Goal: Task Accomplishment & Management: Complete application form

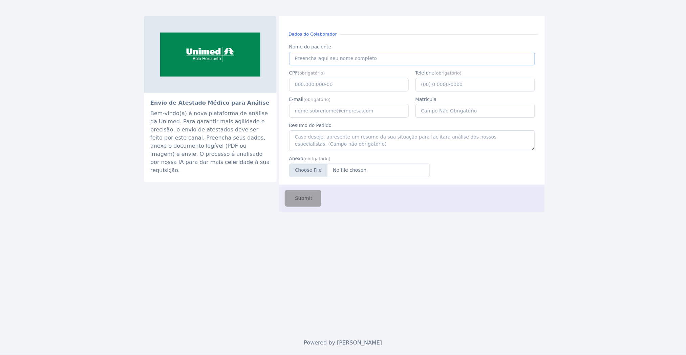
click at [339, 61] on input "Nome do paciente" at bounding box center [412, 59] width 246 height 14
type input "caio de castro"
type input "117.938.536-57"
type input "(15) 1 6515-6156"
type input "caio.castro@fluna.io"
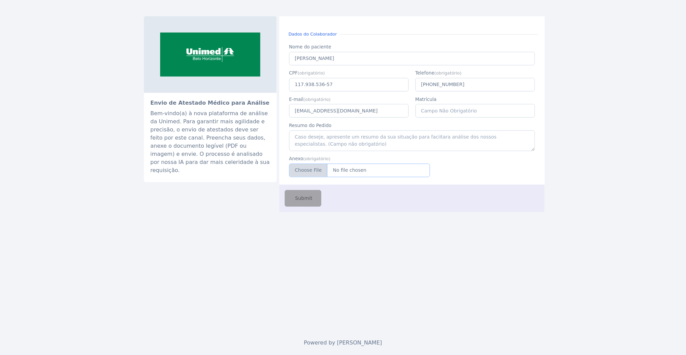
click at [351, 170] on input "Anexo" at bounding box center [359, 171] width 141 height 14
type input "C:\fakepath\higor.jpeg"
click at [304, 199] on span "Submit" at bounding box center [303, 198] width 19 height 7
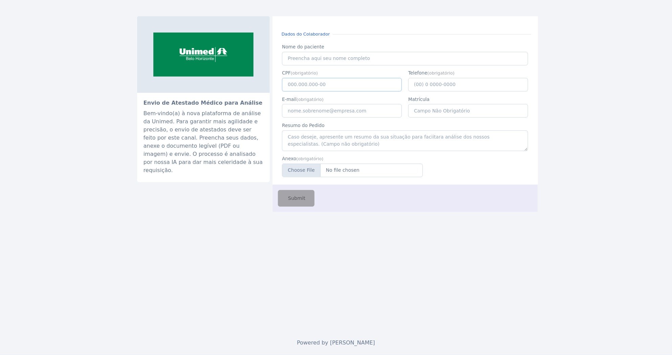
click at [313, 80] on input "CPF" at bounding box center [342, 85] width 120 height 14
paste input "083.795.096-17"
click at [310, 82] on input "083.795.096-17" at bounding box center [342, 85] width 120 height 14
paste input "517.672.952-00"
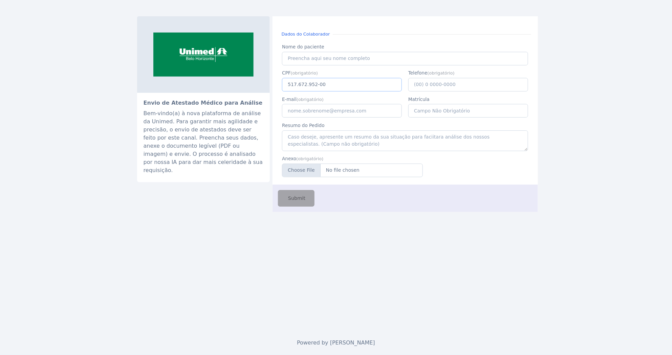
paste input "text"
type input "517.672.952-00"
click at [297, 59] on input "Nome do paciente" at bounding box center [405, 59] width 246 height 14
paste input "POLIANE KELLY FERREIRA DE SOUSA"
type input "POLIANE KELLY FERREIRA DE SOUSA"
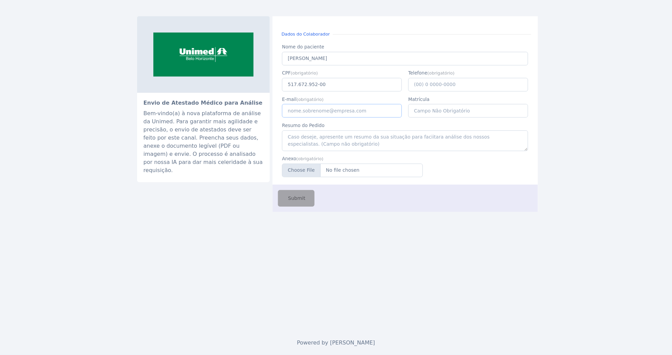
click at [300, 114] on input "E-mail" at bounding box center [342, 111] width 120 height 14
type input "caio.castro@fluna.io"
click at [427, 84] on input "Telefone" at bounding box center [468, 85] width 120 height 14
type input "(32) 1 6518-5616"
click at [358, 171] on input "Anexo" at bounding box center [352, 171] width 141 height 14
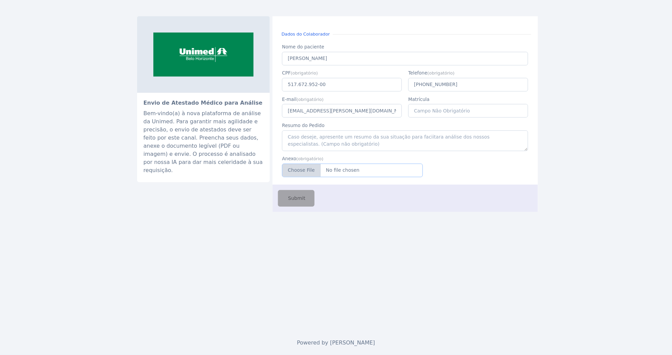
type input "C:\fakepath\poliana.pdf"
click at [297, 200] on span "Submit" at bounding box center [296, 198] width 19 height 7
click at [314, 83] on input "CPF" at bounding box center [342, 85] width 120 height 14
paste input "083.795.096-17"
type input "083.795.096-17"
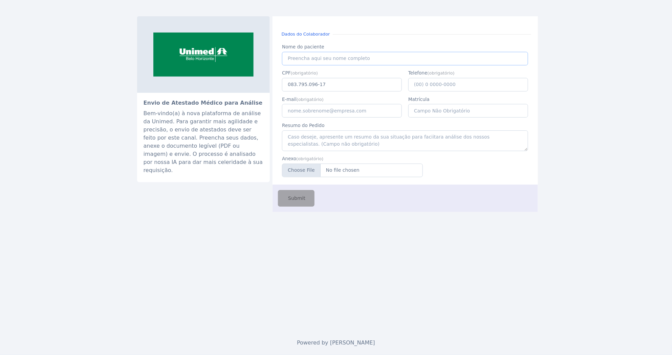
click at [313, 57] on input "Nome do paciente" at bounding box center [405, 59] width 246 height 14
paste input "[PERSON_NAME] FORTALEZA"
type input "[PERSON_NAME] FORTALEZA"
click at [315, 110] on input "E-mail" at bounding box center [342, 111] width 120 height 14
type input "c"
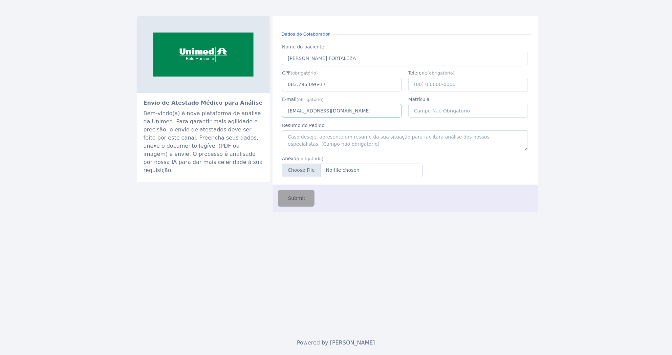
type input "[EMAIL_ADDRESS][DOMAIN_NAME]"
click at [433, 85] on input "Telefone" at bounding box center [468, 85] width 120 height 14
type input "[PHONE_NUMBER]"
click at [313, 142] on textarea "Resumo do Pedido" at bounding box center [405, 140] width 246 height 21
click at [341, 174] on input "Anexo" at bounding box center [352, 171] width 141 height 14
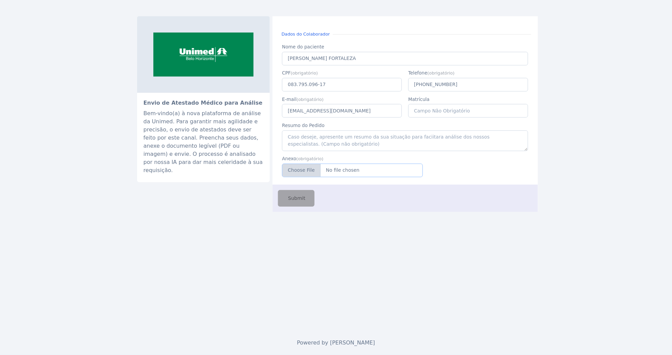
type input "C:\fakepath\poliana.pdf"
click at [297, 200] on span "Submit" at bounding box center [296, 198] width 19 height 7
click at [315, 89] on input "CPF" at bounding box center [342, 85] width 120 height 14
paste input "517.672.952-00"
type input "517.672.952-00"
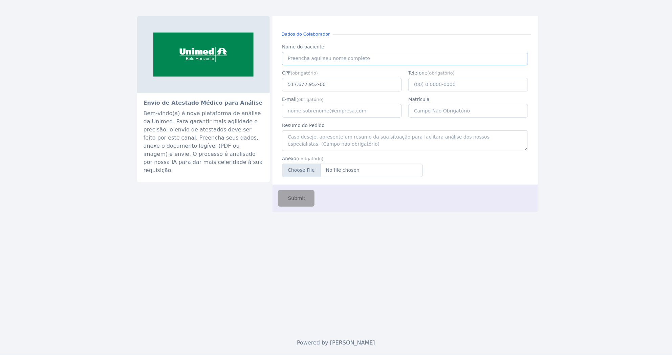
click at [313, 58] on input "Nome do paciente" at bounding box center [405, 59] width 246 height 14
paste input "POLIANE KELLY FERREIRA DE SOUSA"
type input "POLIANE KELLY FERREIRA DE SOUSA"
click at [312, 111] on input "E-mail" at bounding box center [342, 111] width 120 height 14
type input "[EMAIL_ADDRESS][DOMAIN_NAME]"
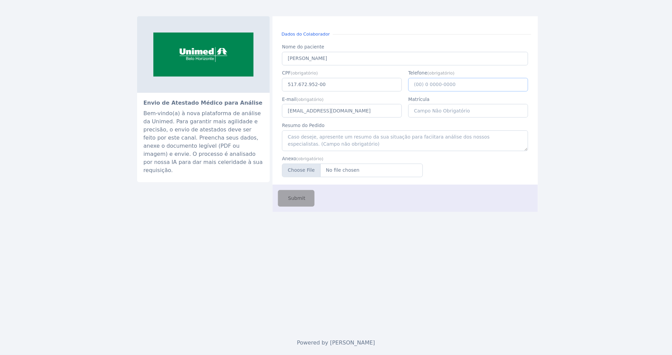
click at [439, 87] on input "Telefone" at bounding box center [468, 85] width 120 height 14
type input "(31) 1 6351-6581"
click at [341, 167] on input "Anexo" at bounding box center [352, 171] width 141 height 14
type input "C:\fakepath\poliana.pdf"
click at [299, 202] on button "Submit" at bounding box center [296, 198] width 37 height 17
